Goal: Task Accomplishment & Management: Complete application form

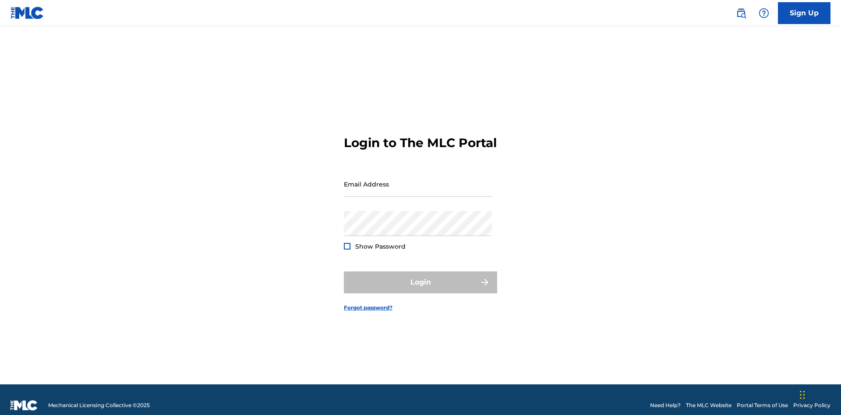
scroll to position [11, 0]
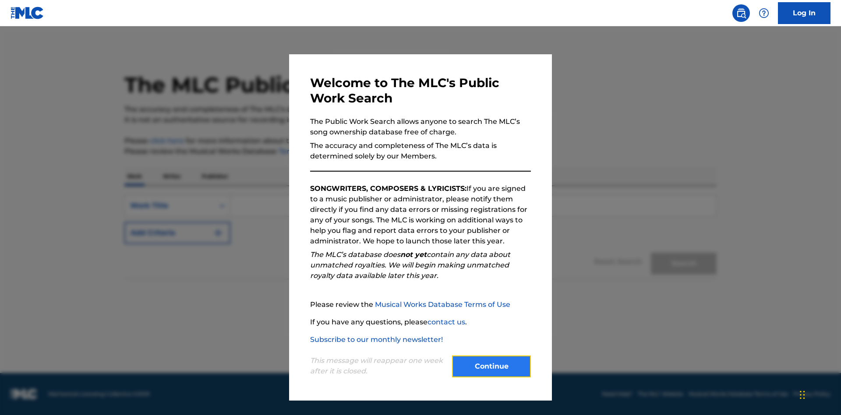
click at [491, 366] on button "Continue" at bounding box center [491, 367] width 79 height 22
click at [169, 206] on div "Work Title" at bounding box center [169, 206] width 79 height 11
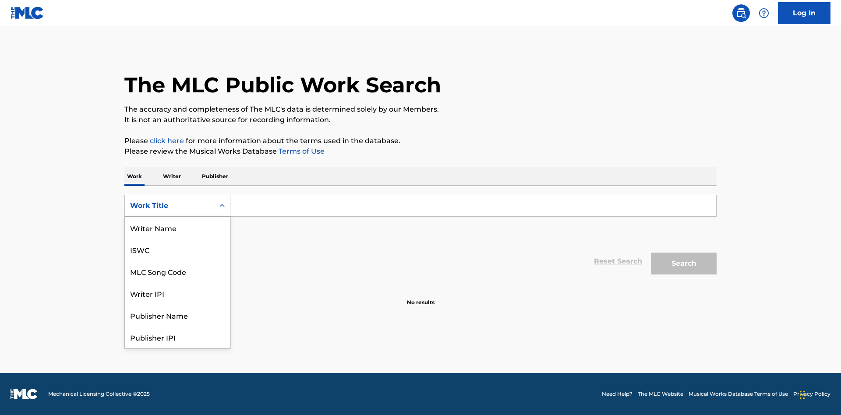
scroll to position [44, 0]
click at [177, 228] on div "MLC Song Code" at bounding box center [177, 228] width 105 height 22
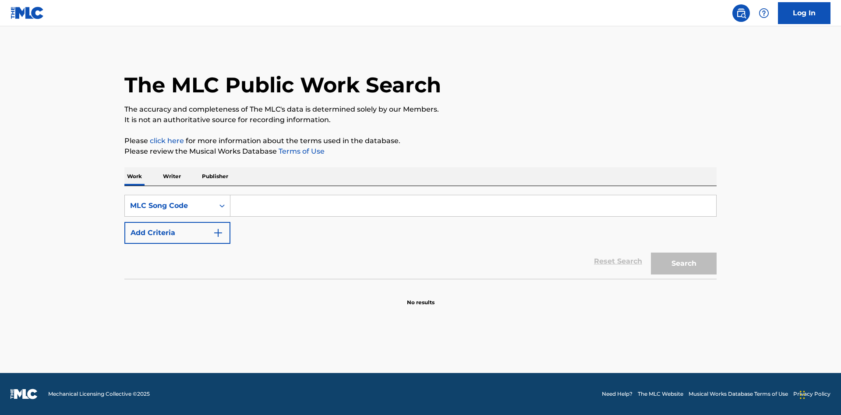
click at [473, 206] on input "Search Form" at bounding box center [473, 205] width 486 height 21
type input "MV82XX"
click at [683, 264] on button "Search" at bounding box center [684, 264] width 66 height 22
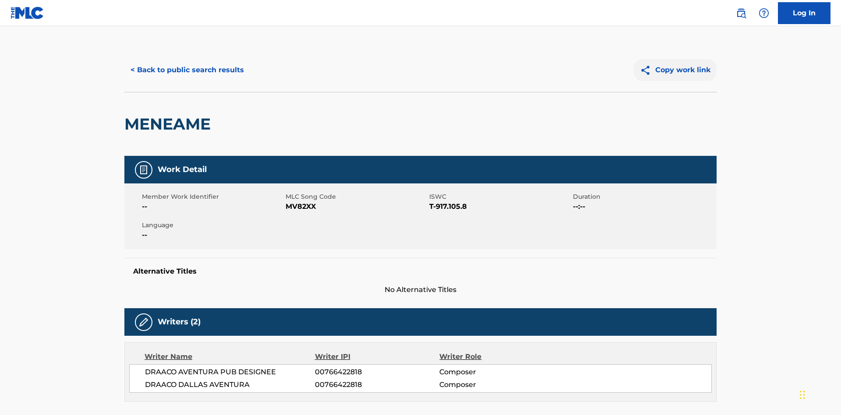
click at [675, 63] on button "Copy work link" at bounding box center [675, 70] width 83 height 22
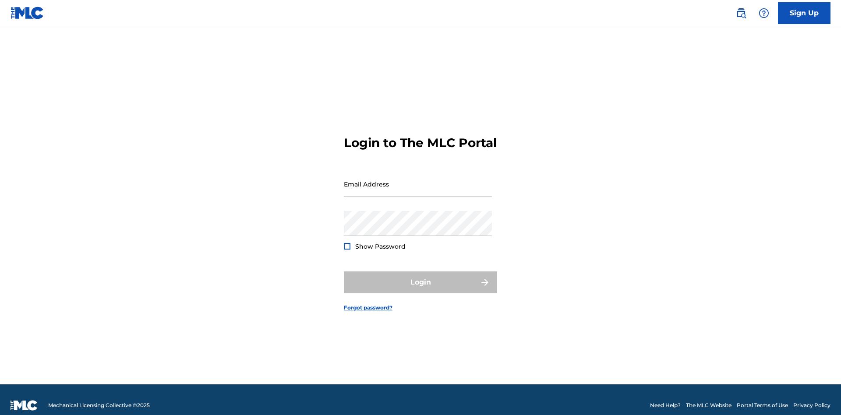
scroll to position [11, 0]
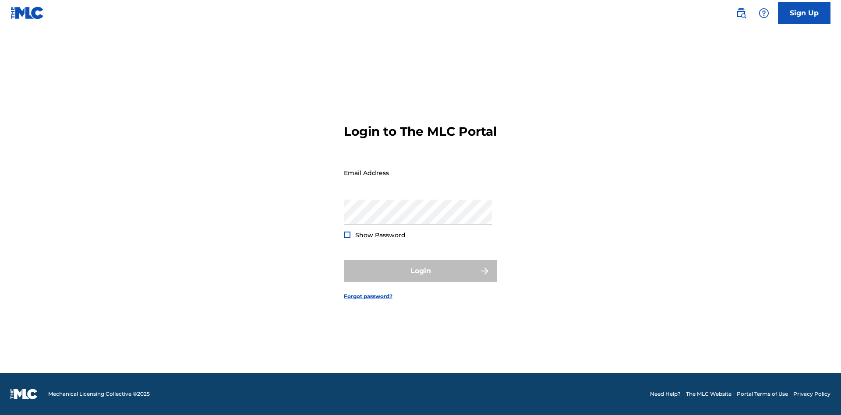
click at [418, 180] on input "Email Address" at bounding box center [418, 172] width 148 height 25
type input "[EMAIL_ADDRESS][DOMAIN_NAME]"
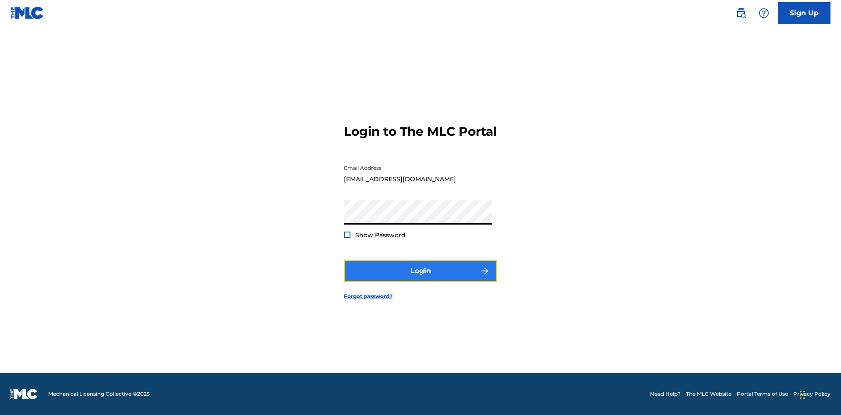
click at [420, 278] on button "Login" at bounding box center [420, 271] width 153 height 22
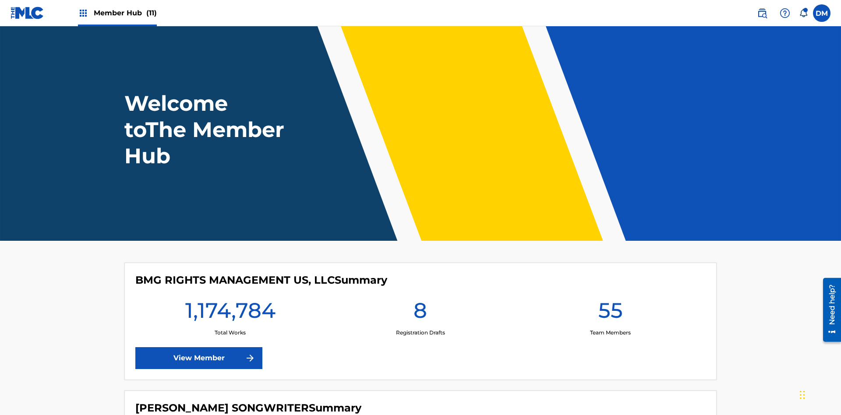
click at [125, 13] on span "Member Hub (11)" at bounding box center [125, 13] width 63 height 10
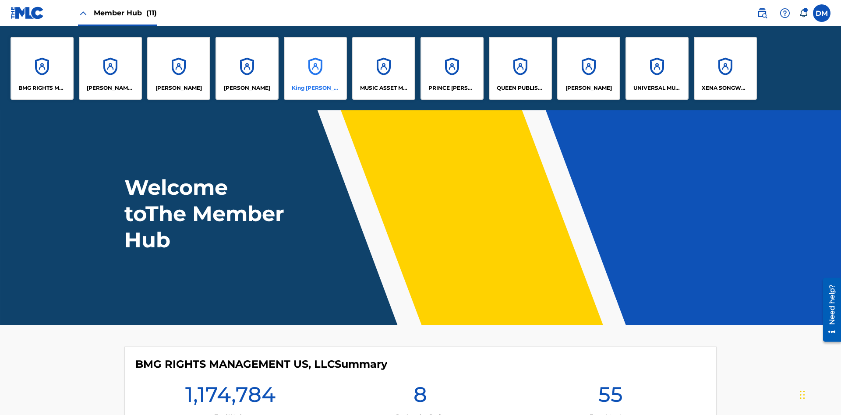
click at [315, 88] on p "King [PERSON_NAME]" at bounding box center [316, 88] width 48 height 8
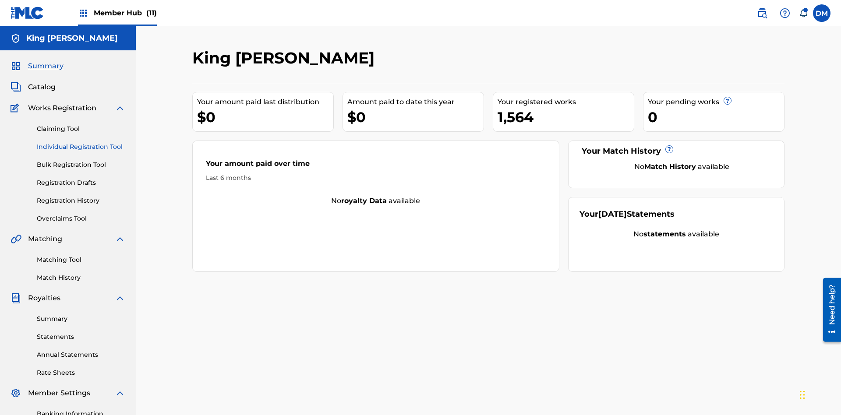
click at [81, 142] on link "Individual Registration Tool" at bounding box center [81, 146] width 88 height 9
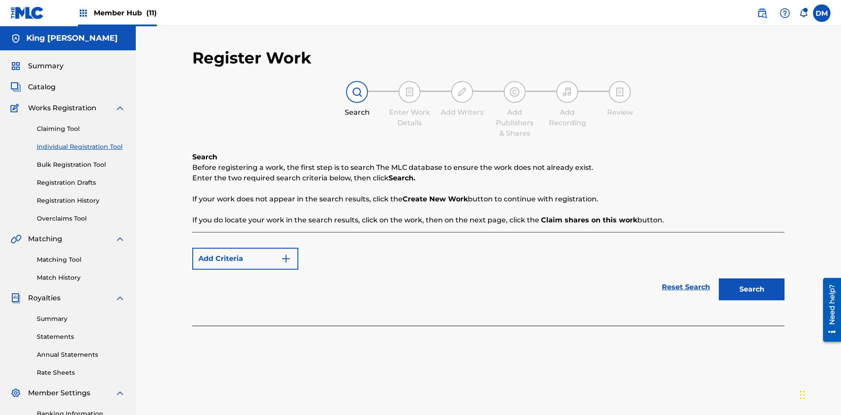
scroll to position [128, 0]
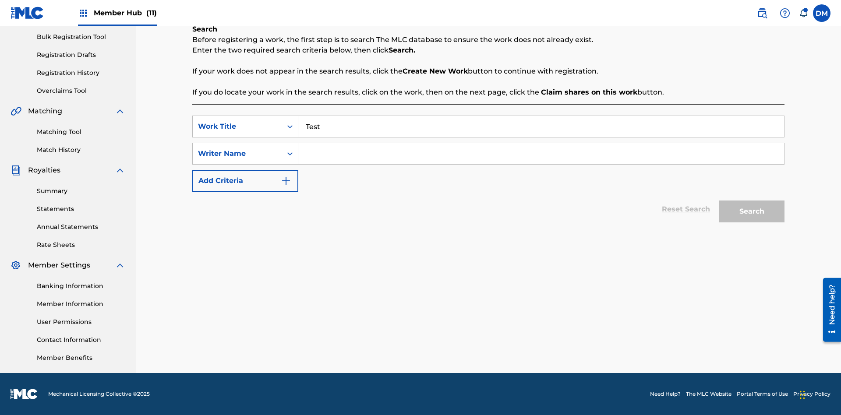
type input "Test"
click at [541, 154] on input "Search Form" at bounding box center [541, 153] width 486 height 21
type input "Test"
click at [751, 211] on button "Search" at bounding box center [751, 212] width 66 height 22
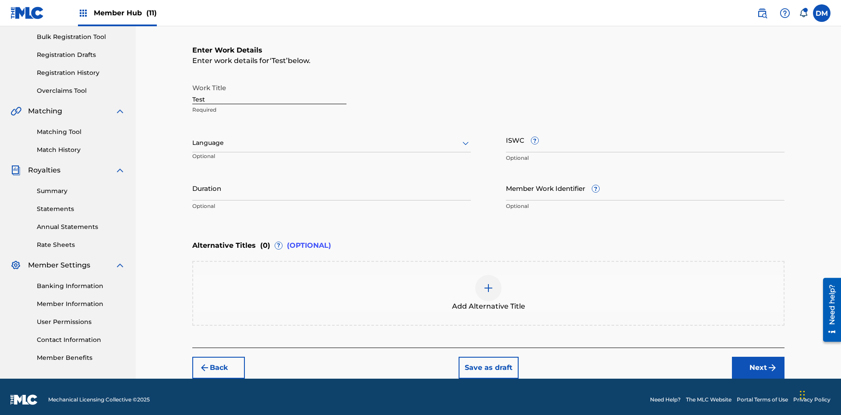
scroll to position [134, 0]
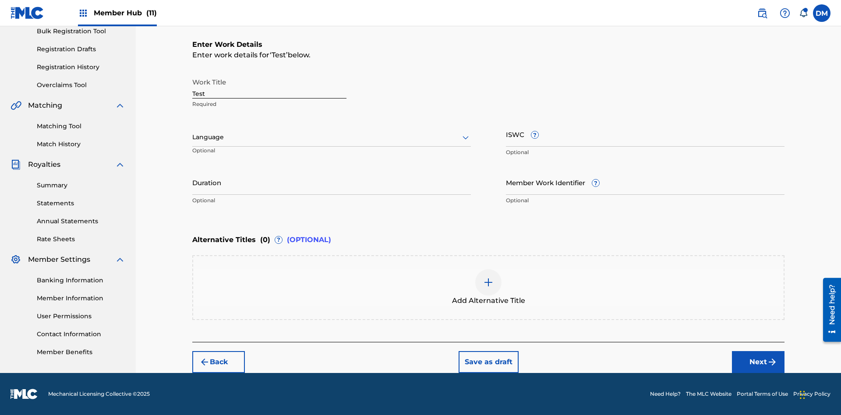
click at [269, 86] on input "Test" at bounding box center [269, 86] width 154 height 25
paste input "[URL][DOMAIN_NAME]"
type input "[URL][DOMAIN_NAME]"
click at [821, 13] on label at bounding box center [822, 13] width 18 height 18
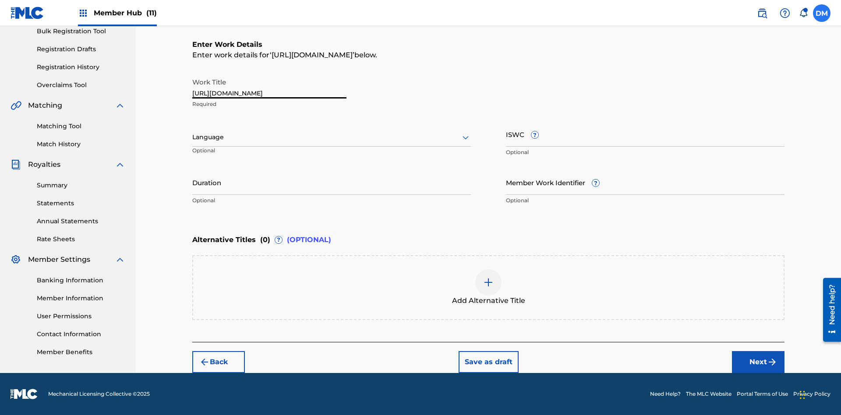
click at [821, 13] on input "[PERSON_NAME] [PERSON_NAME] [PERSON_NAME][EMAIL_ADDRESS][DOMAIN_NAME] Notificat…" at bounding box center [821, 13] width 0 height 0
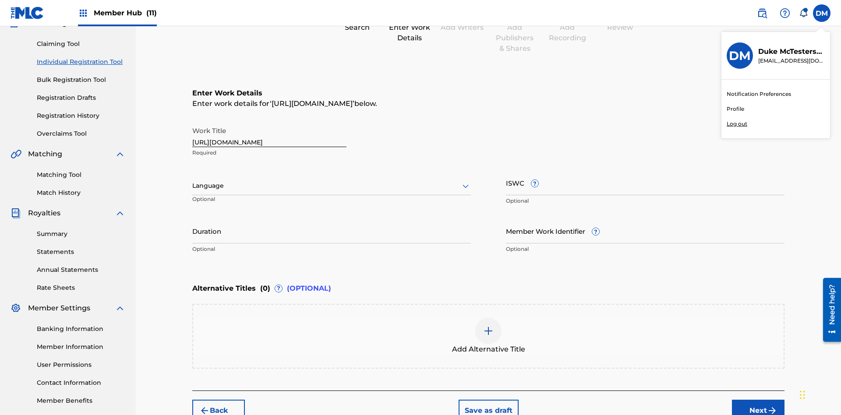
click at [736, 124] on p "Log out" at bounding box center [736, 124] width 21 height 8
click at [821, 13] on input "[PERSON_NAME] [PERSON_NAME] [PERSON_NAME][EMAIL_ADDRESS][DOMAIN_NAME] Notificat…" at bounding box center [821, 13] width 0 height 0
